Goal: Navigation & Orientation: Find specific page/section

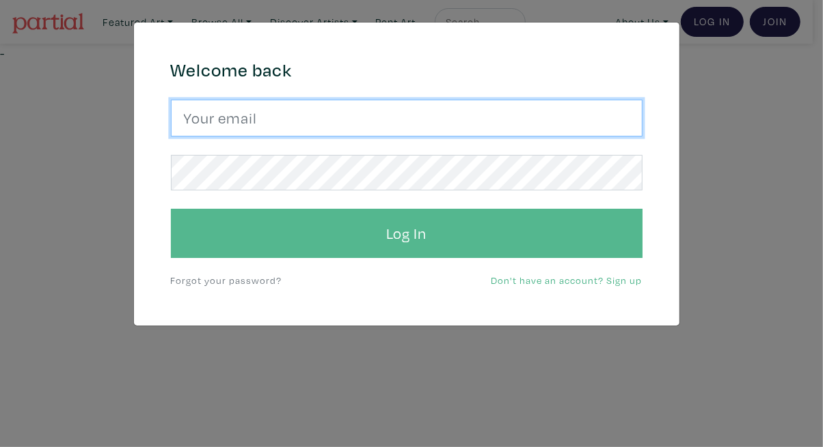
type input "tylerburey1@gmail.com"
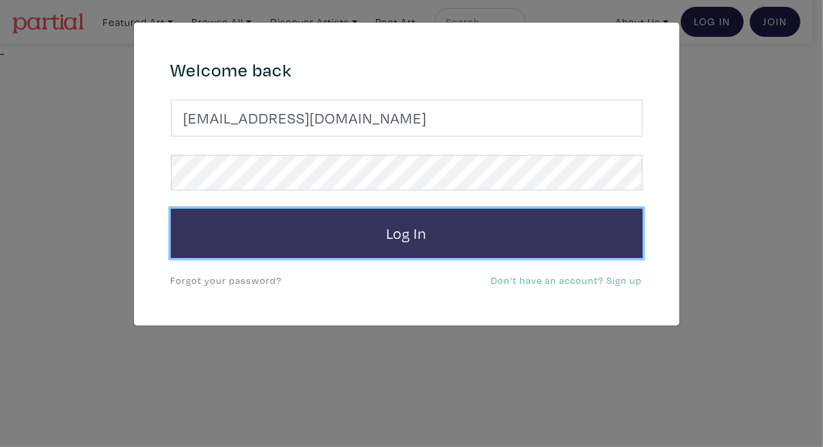
click at [357, 245] on button "Log In" at bounding box center [406, 233] width 471 height 49
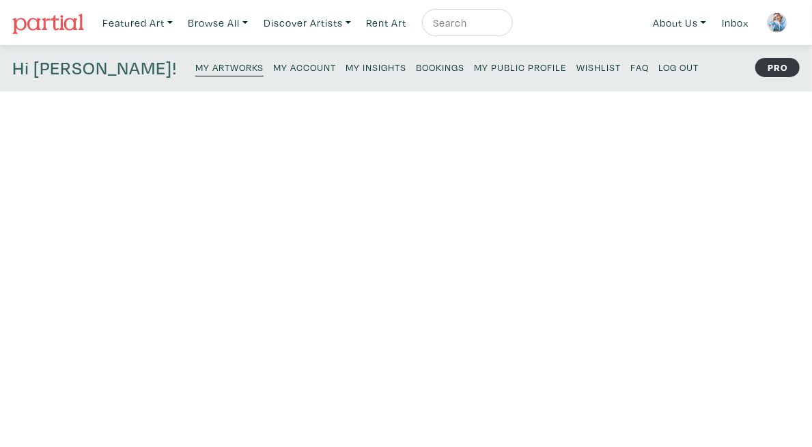
click at [195, 72] on small "My Artworks" at bounding box center [229, 67] width 68 height 13
click at [273, 66] on small "My Account" at bounding box center [304, 67] width 63 height 13
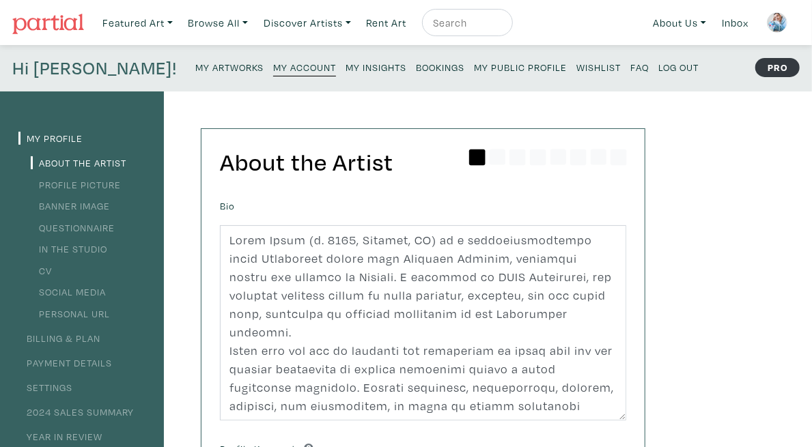
click at [195, 72] on small "My Artworks" at bounding box center [229, 67] width 68 height 13
